Goal: Find contact information: Find contact information

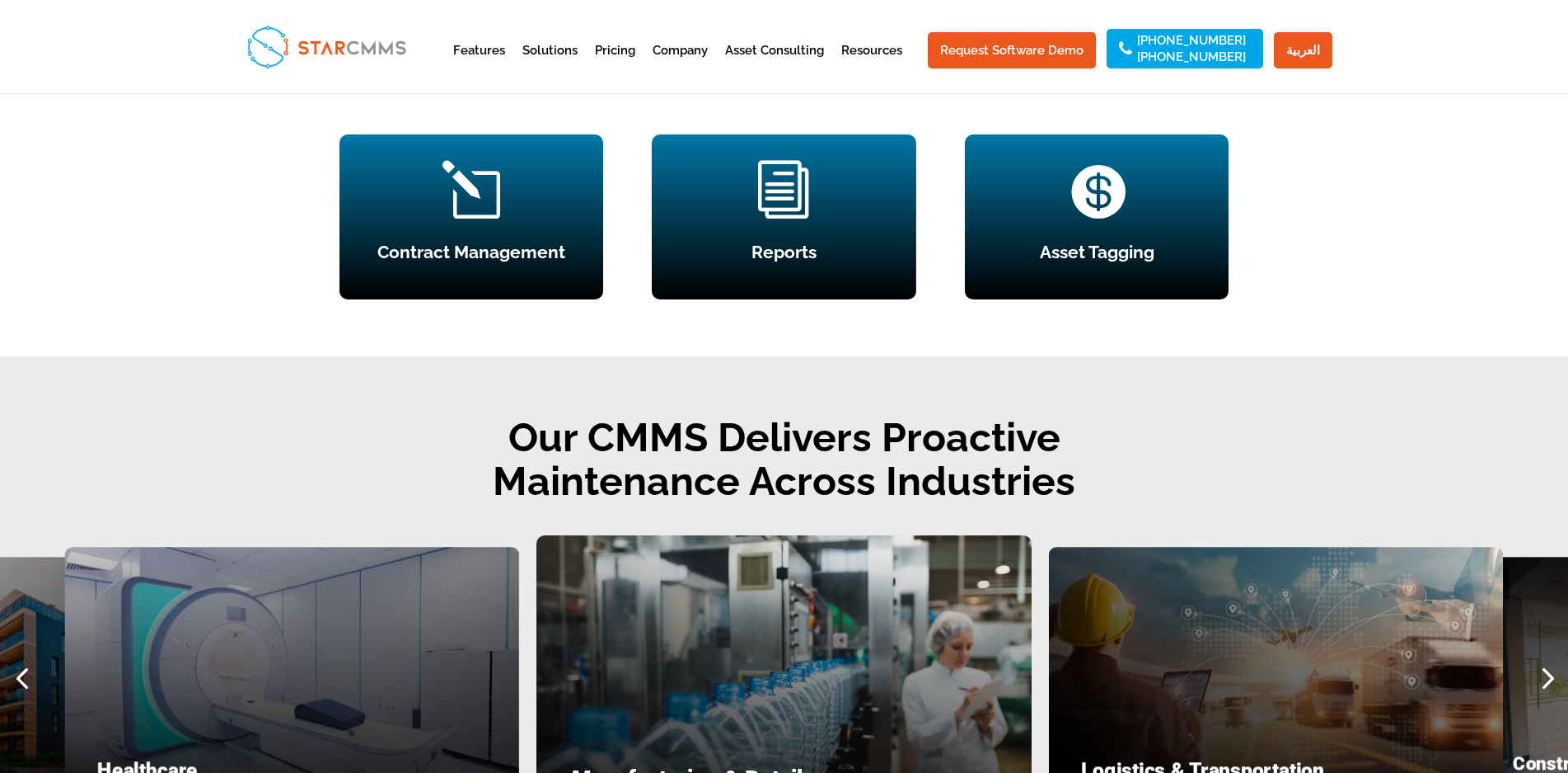
scroll to position [2062, 0]
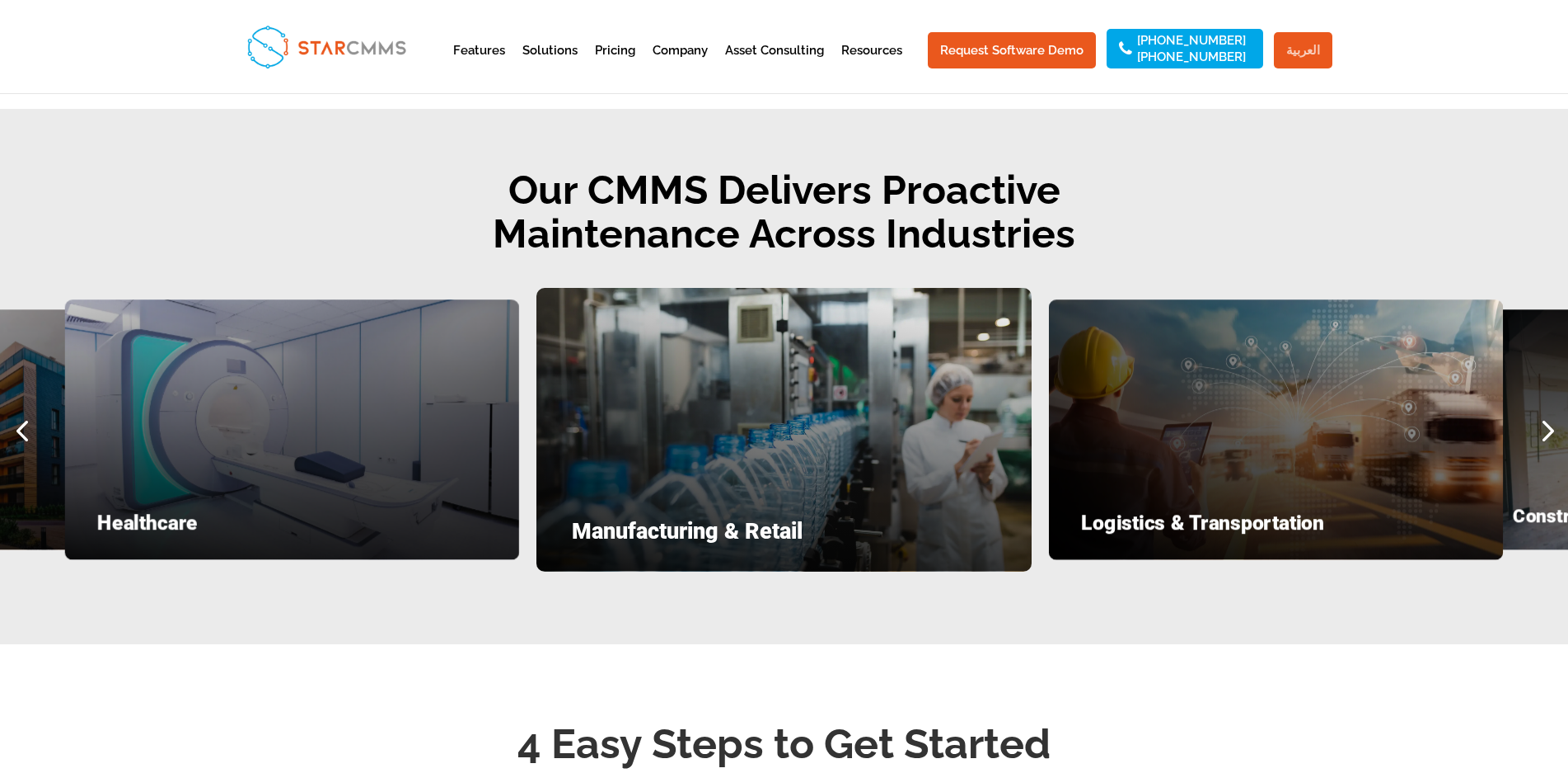
click at [1301, 56] on link "العربية" at bounding box center [1303, 50] width 59 height 36
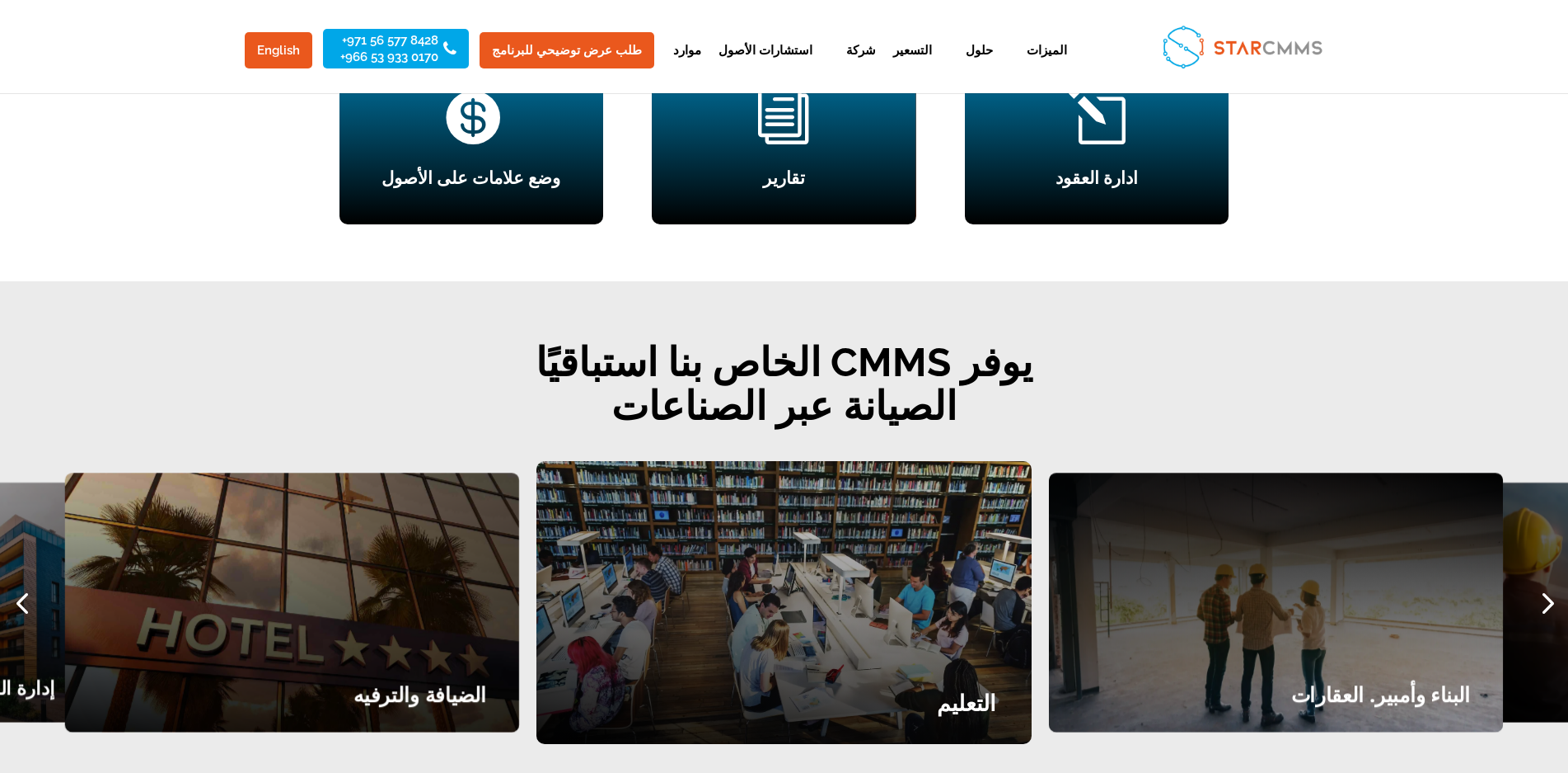
scroll to position [2062, 0]
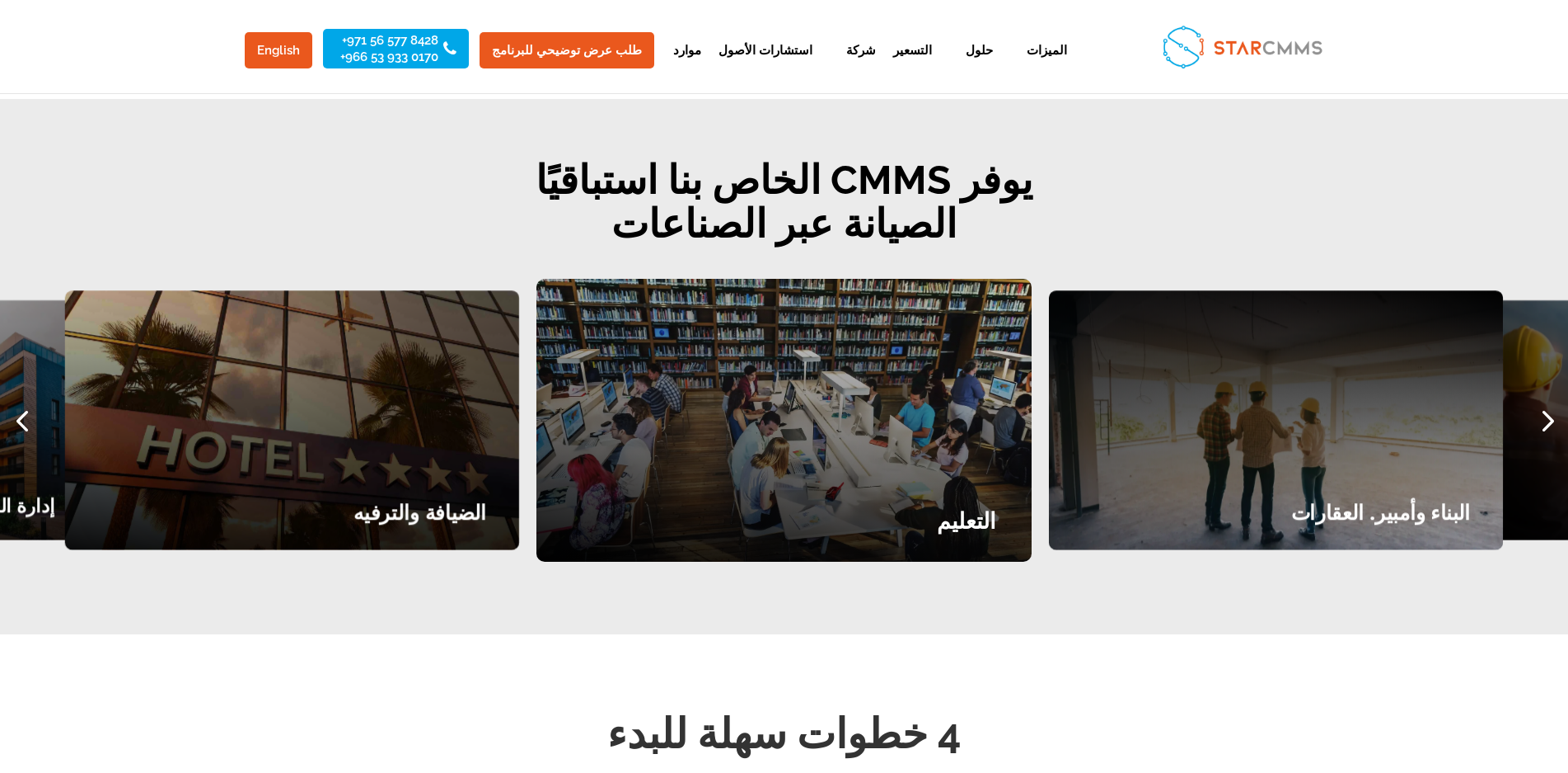
click at [1547, 398] on div "Next slide" at bounding box center [1547, 420] width 44 height 44
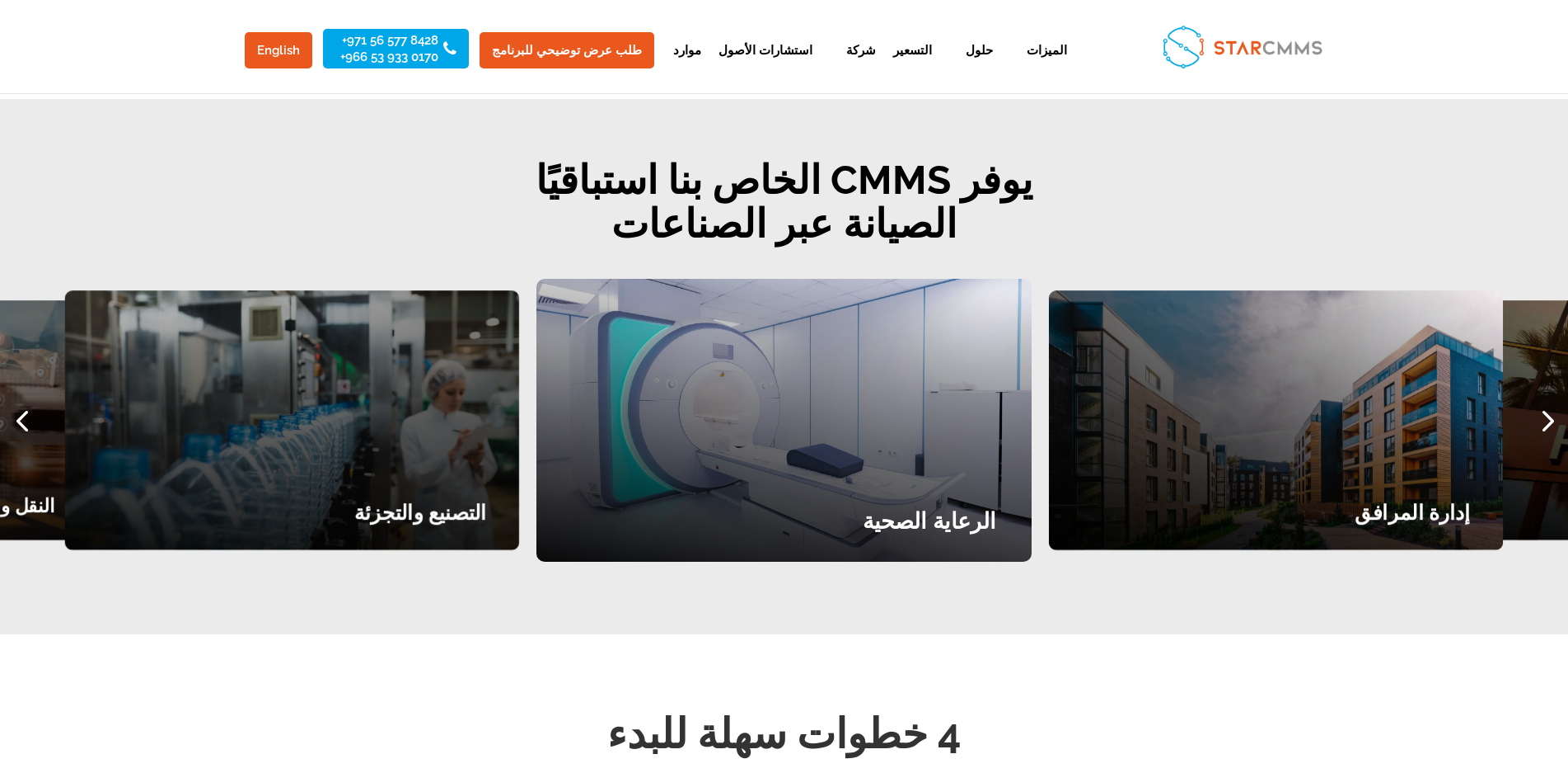
click at [1547, 398] on div "Next slide" at bounding box center [1547, 420] width 44 height 44
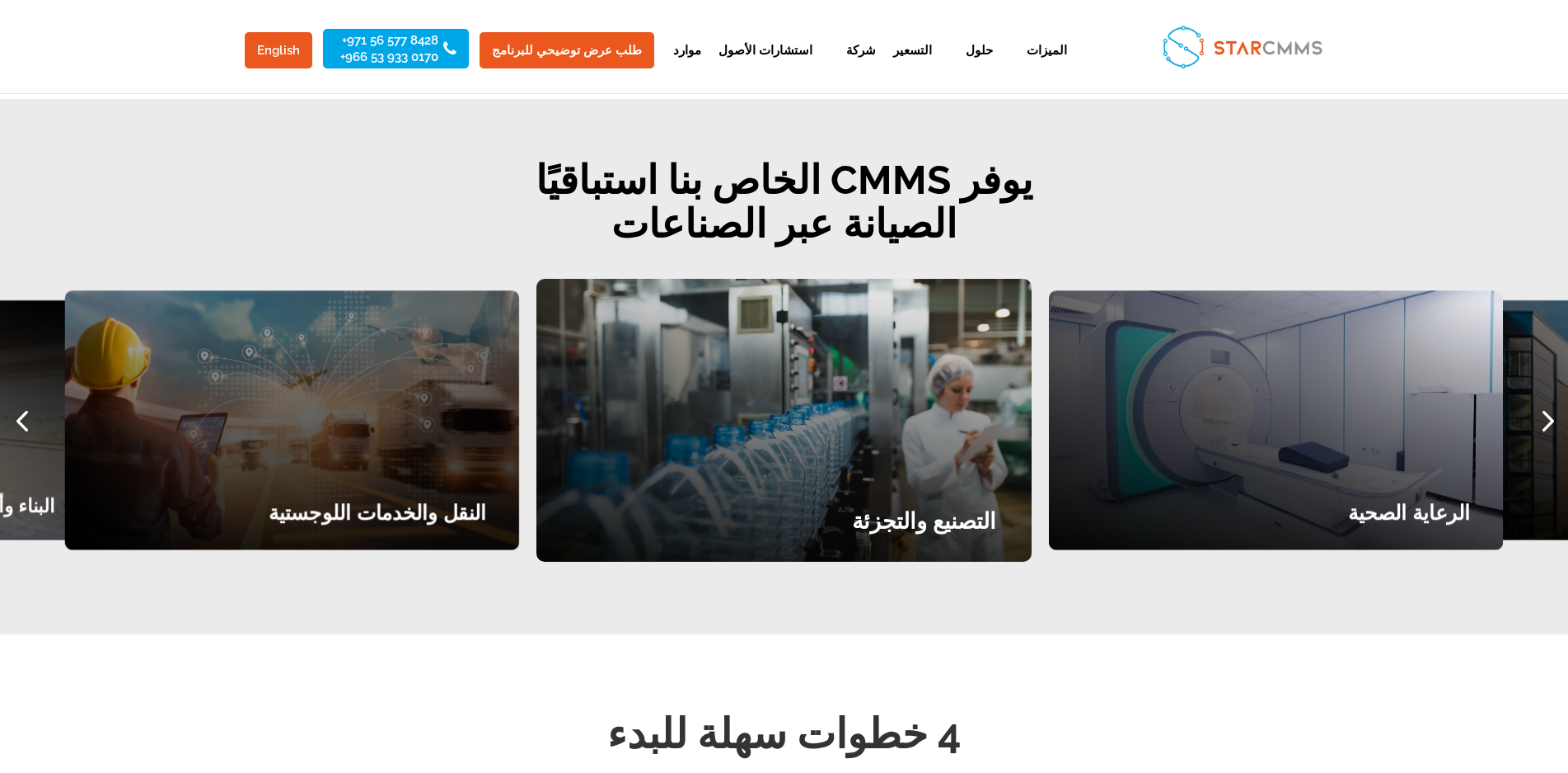
click at [1547, 398] on div "Next slide" at bounding box center [1547, 420] width 44 height 44
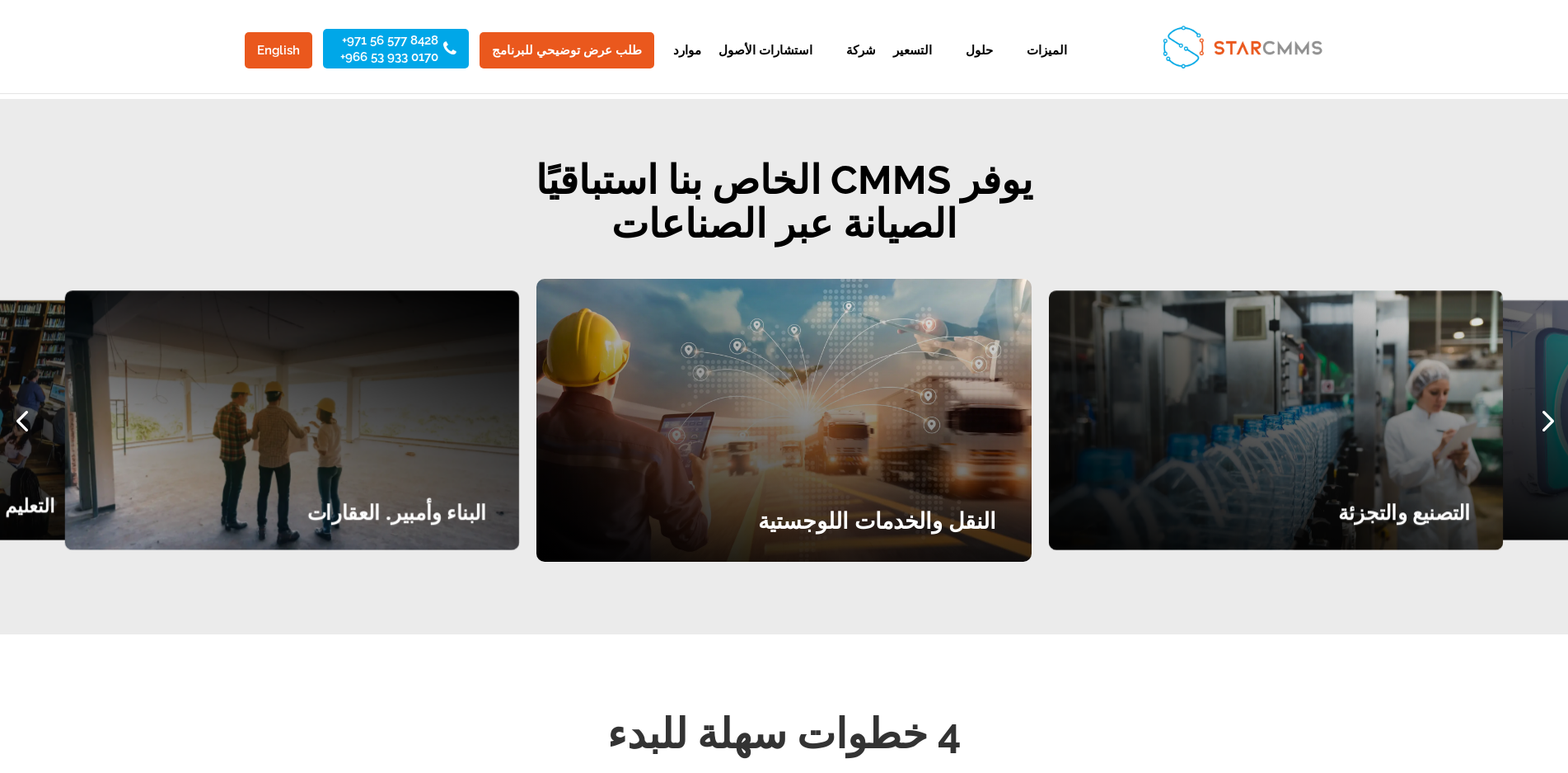
click at [1191, 452] on div "التصنيع والتجزئة" at bounding box center [1276, 420] width 454 height 260
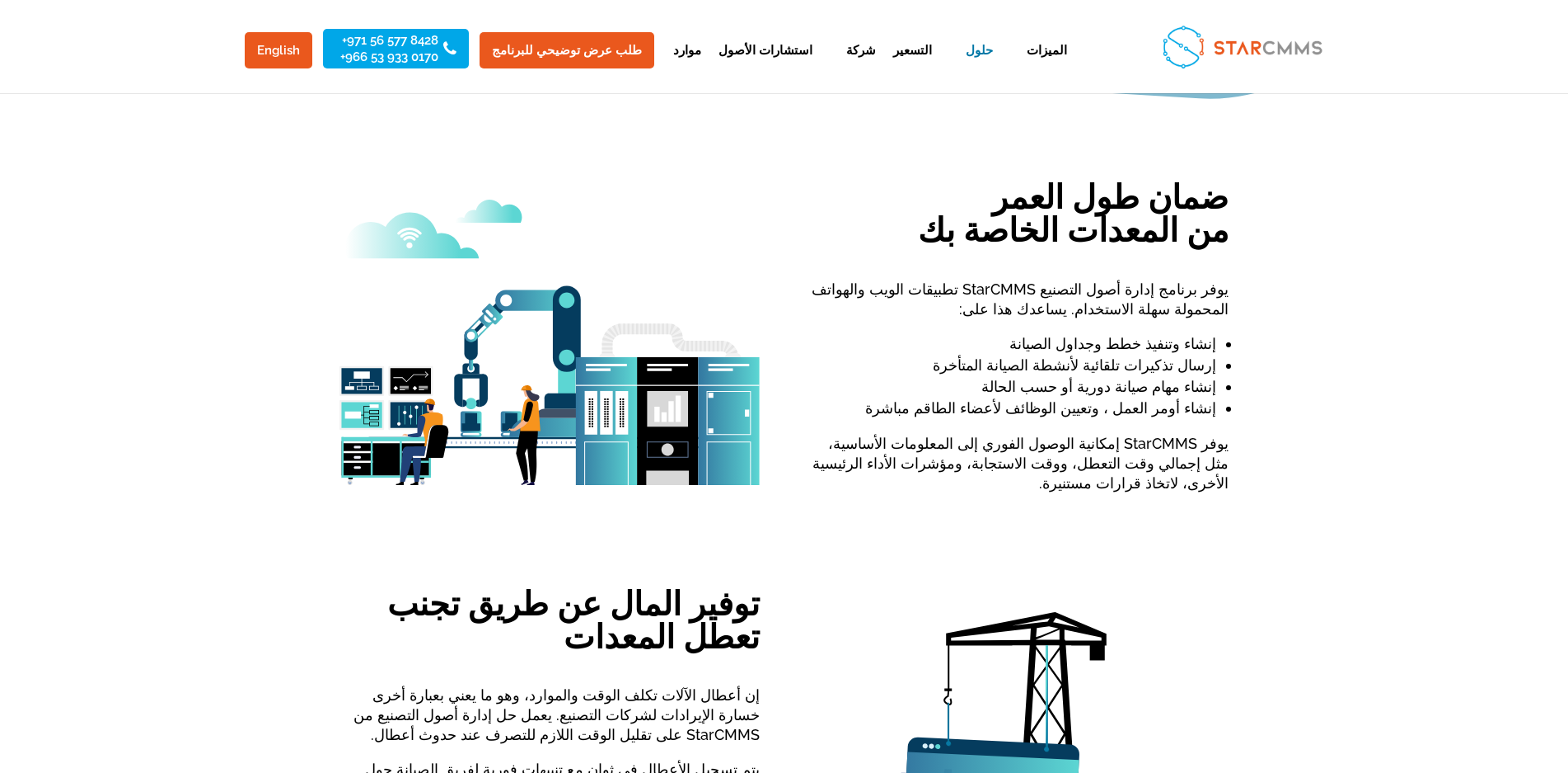
click at [398, 47] on link "8428 577 56 971+" at bounding box center [390, 40] width 98 height 11
